Goal: Find specific page/section: Find specific page/section

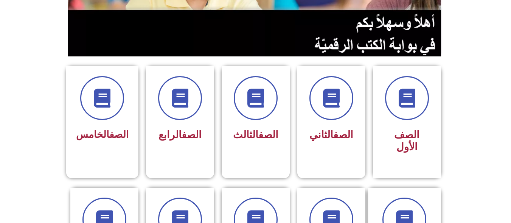
scroll to position [154, 0]
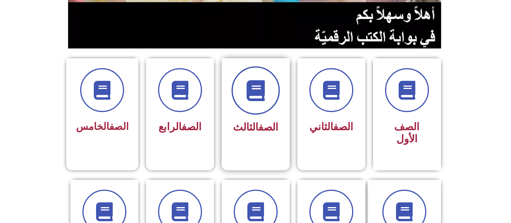
click at [259, 95] on icon at bounding box center [255, 90] width 21 height 21
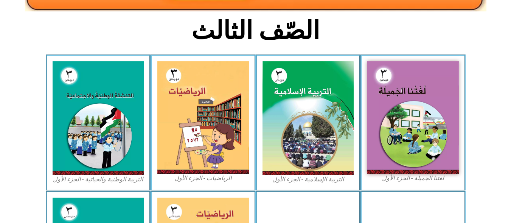
scroll to position [182, 0]
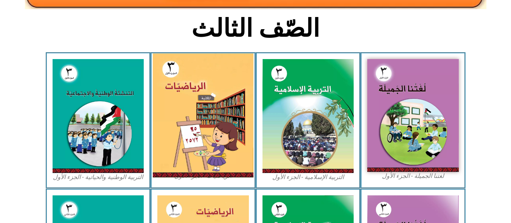
click at [205, 110] on img at bounding box center [203, 115] width 101 height 124
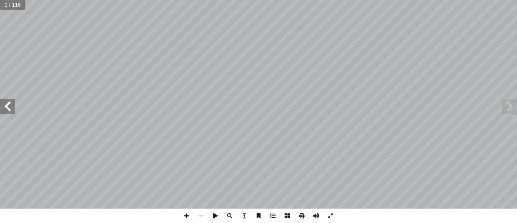
click at [14, 108] on span at bounding box center [7, 106] width 15 height 15
click at [187, 214] on span at bounding box center [186, 215] width 14 height 14
